Goal: Task Accomplishment & Management: Manage account settings

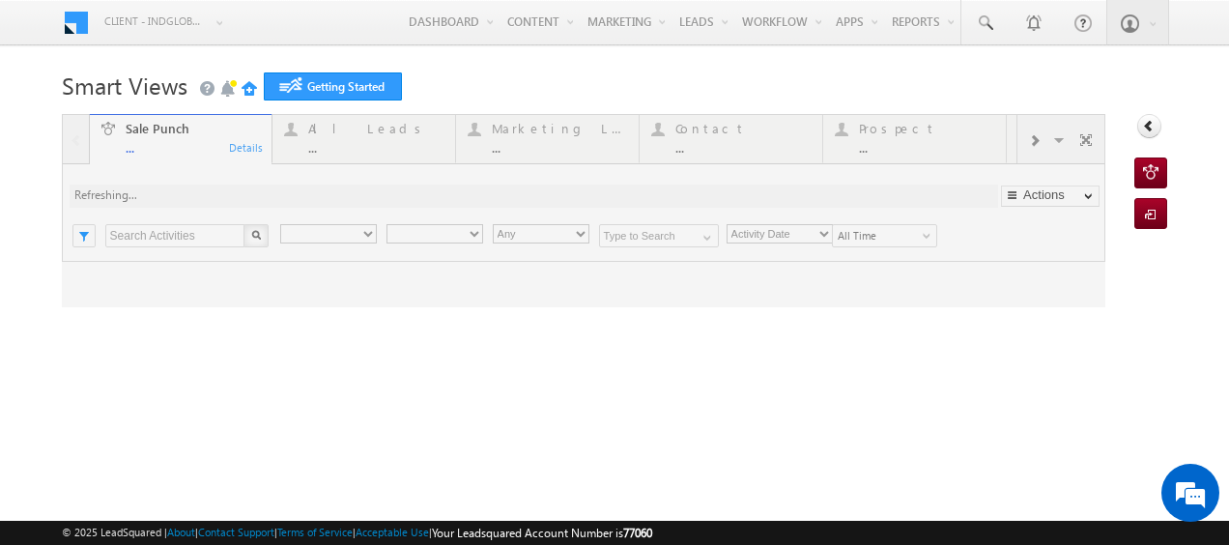
type input "Any Owner"
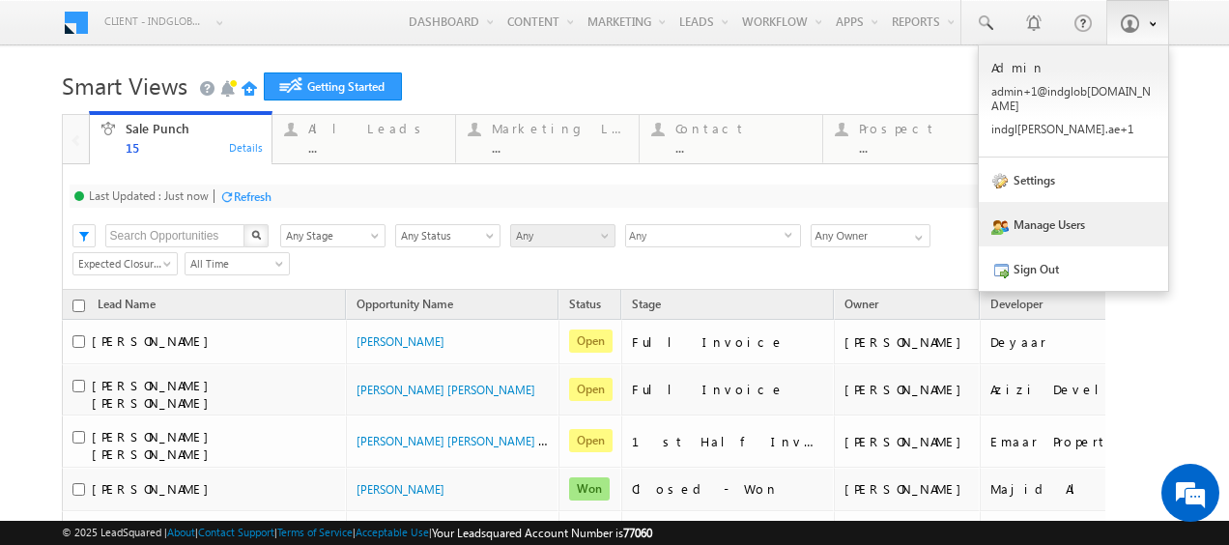
click at [1040, 207] on link "Manage Users" at bounding box center [1073, 224] width 189 height 44
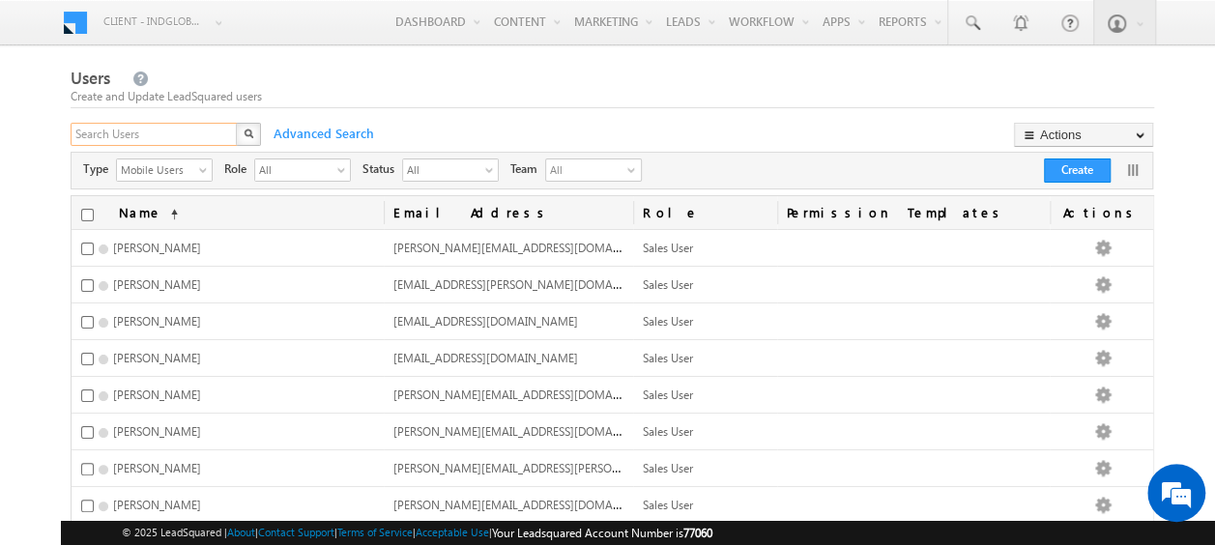
click at [138, 135] on input "text" at bounding box center [155, 134] width 168 height 23
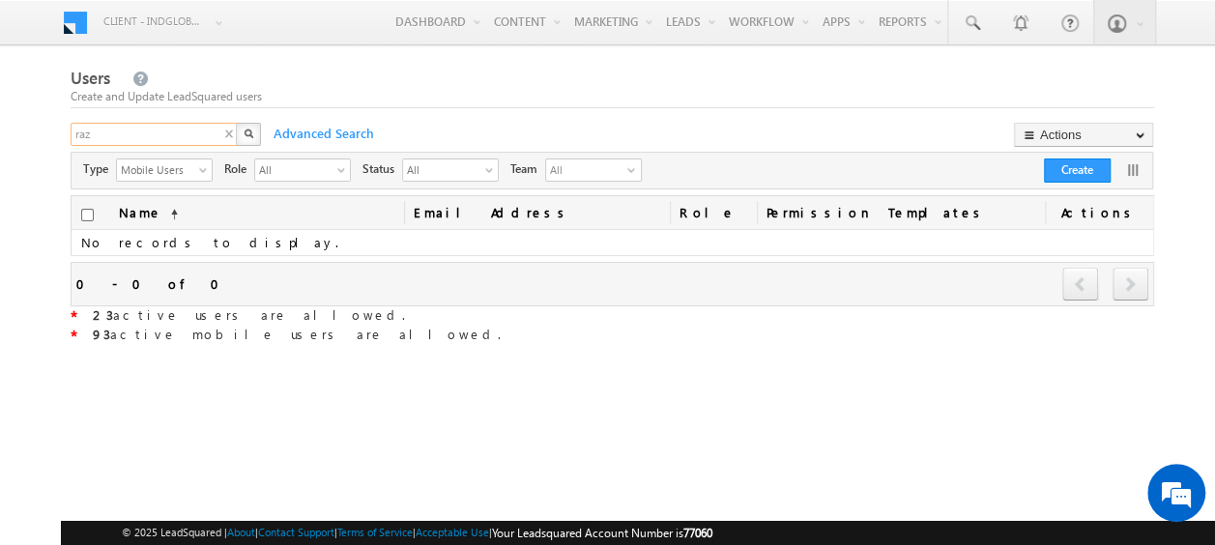
click at [126, 125] on input "raz" at bounding box center [155, 134] width 168 height 23
type input "r"
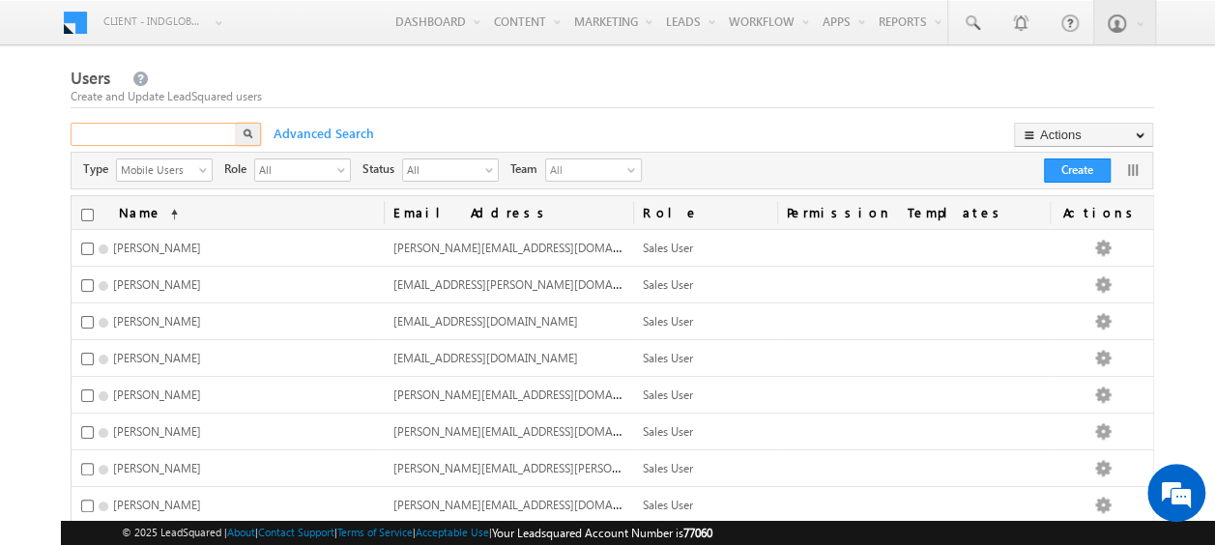
click at [123, 130] on input "text" at bounding box center [155, 134] width 168 height 23
paste input "shaik.razak@indglobal.ae"
type input "shaik.razak@indglobal.ae"
click at [245, 130] on img "button" at bounding box center [248, 134] width 10 height 10
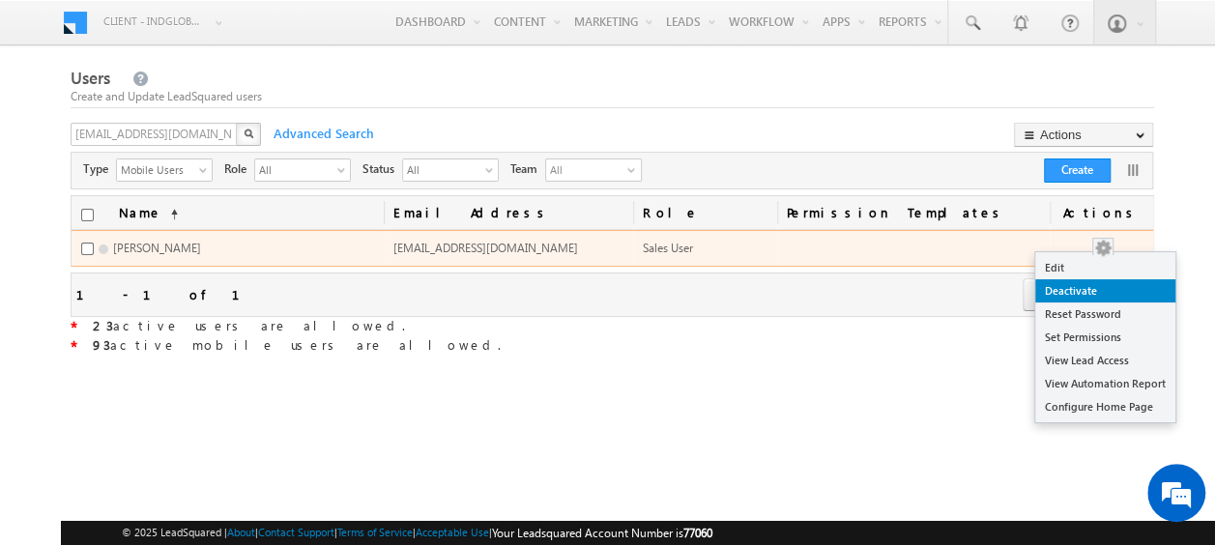
click at [1073, 286] on link "Deactivate" at bounding box center [1105, 290] width 140 height 23
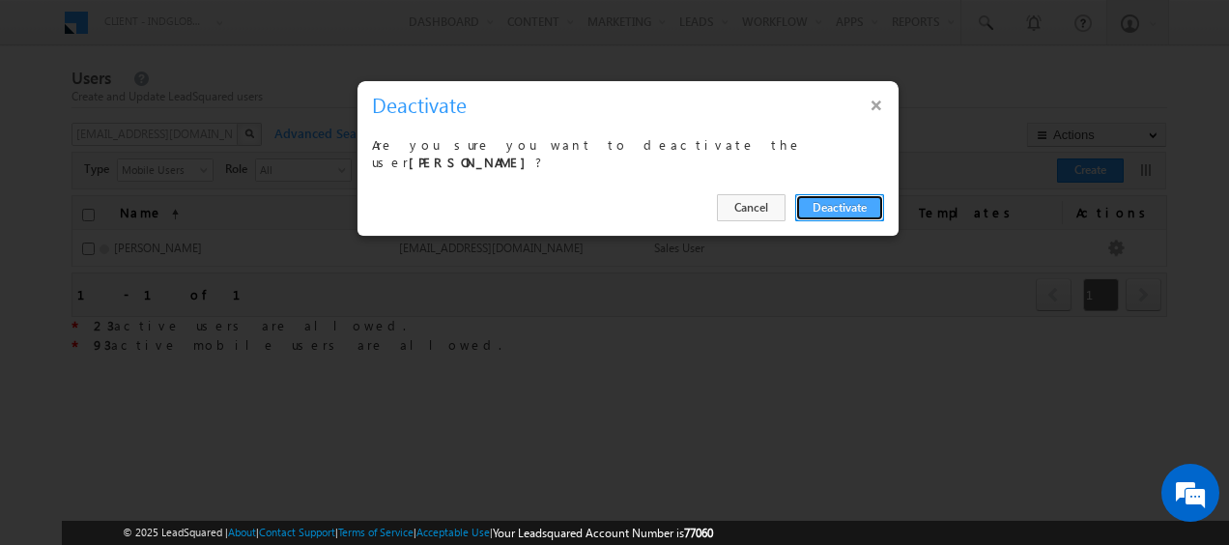
click at [827, 203] on button "Deactivate" at bounding box center [839, 207] width 89 height 27
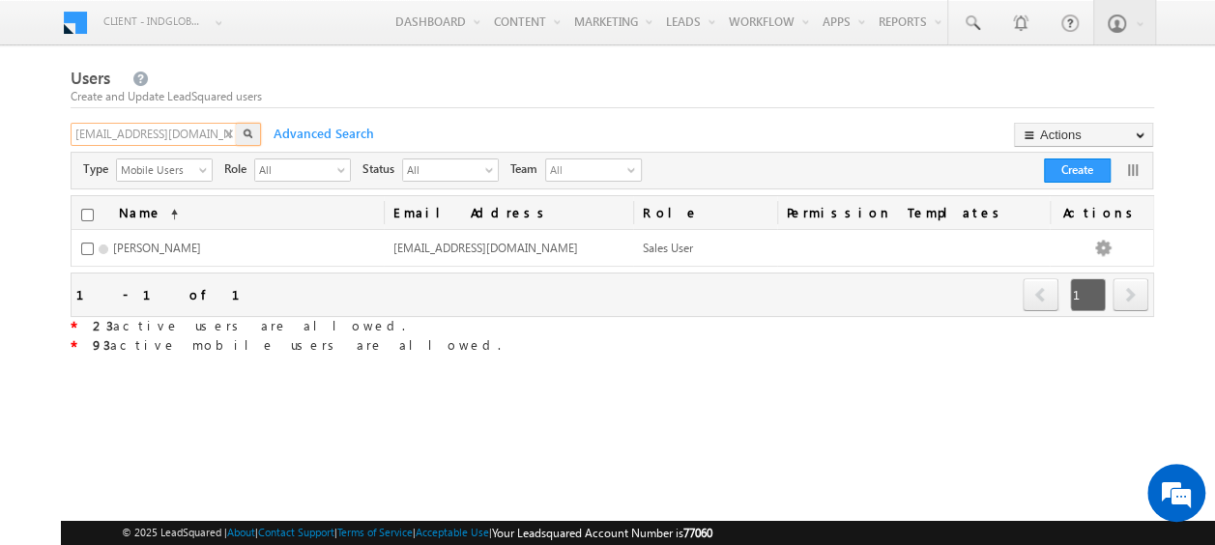
click at [151, 137] on input "shaik.razak@indglobal.ae" at bounding box center [155, 134] width 168 height 23
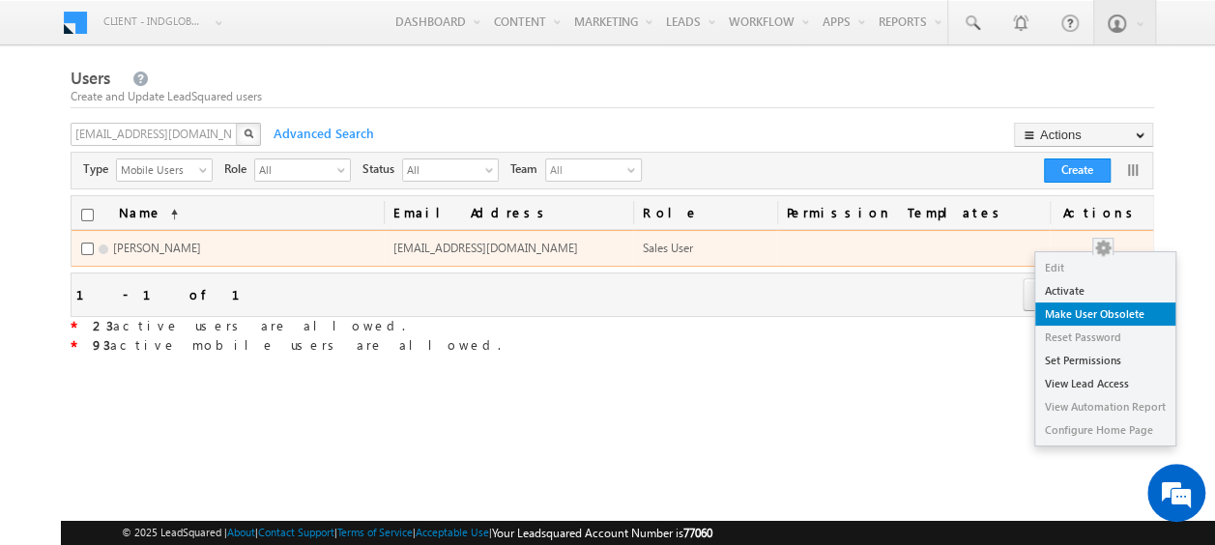
click at [1098, 311] on link "Make User Obsolete" at bounding box center [1105, 313] width 140 height 23
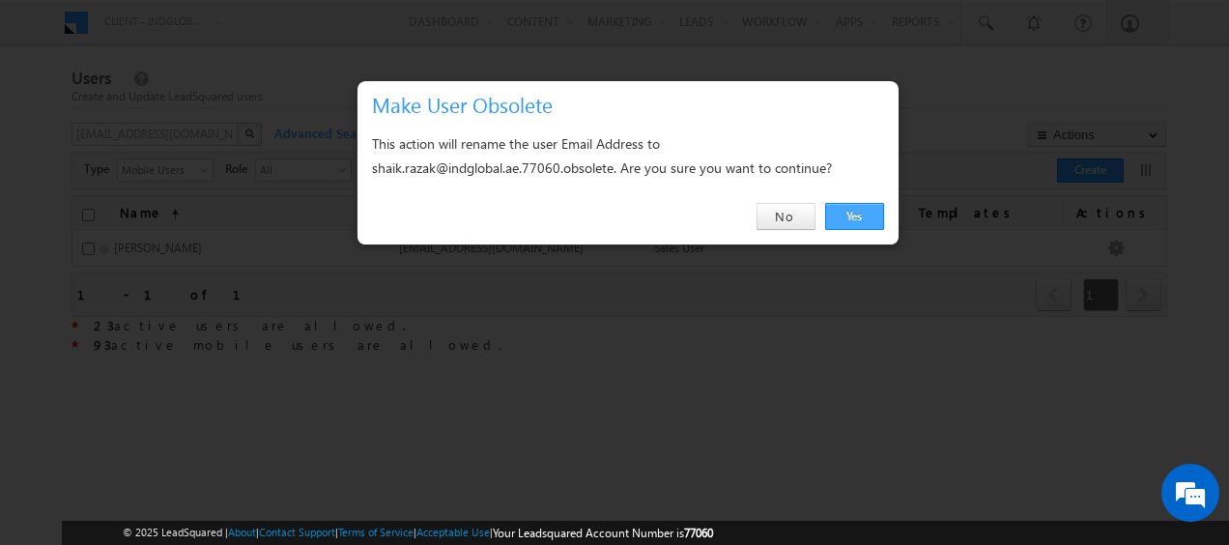
click at [858, 212] on link "Yes" at bounding box center [854, 216] width 59 height 27
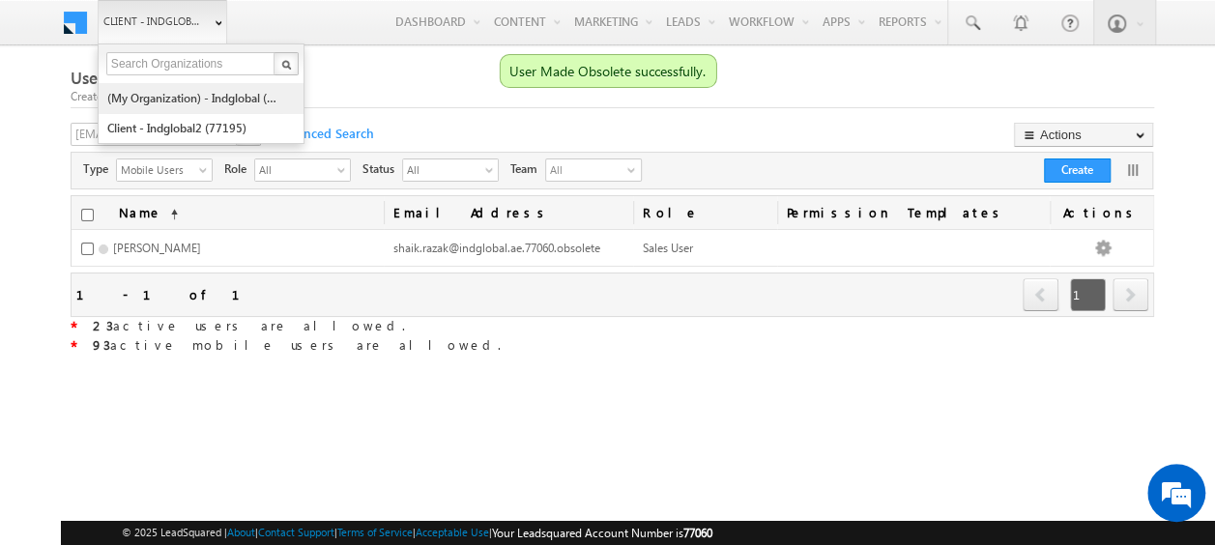
click at [197, 93] on link "(My Organization) - indglobal (48060)" at bounding box center [194, 98] width 177 height 30
